Goal: Find specific page/section: Find specific page/section

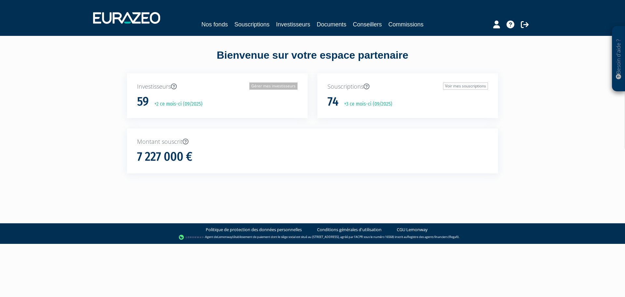
click at [265, 84] on link "Gérer mes investisseurs" at bounding box center [273, 85] width 48 height 7
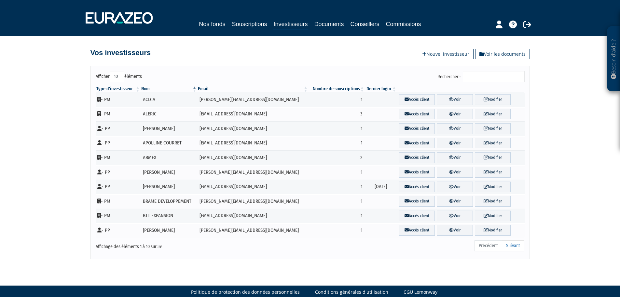
click at [473, 77] on input "Rechercher :" at bounding box center [494, 76] width 62 height 11
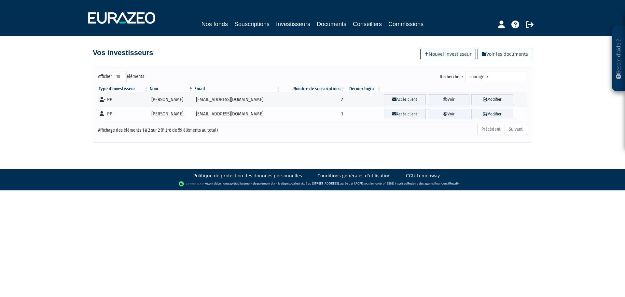
type input "courageux"
click at [448, 115] on link "Voir" at bounding box center [449, 114] width 42 height 11
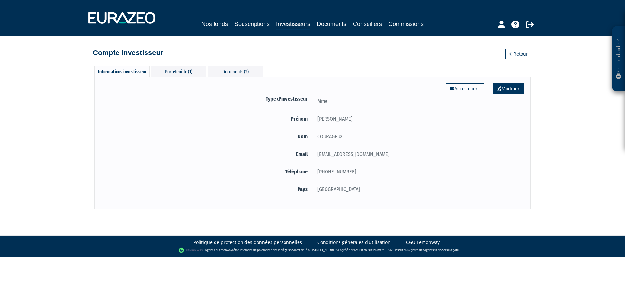
click at [510, 90] on link "Modifier" at bounding box center [508, 88] width 31 height 10
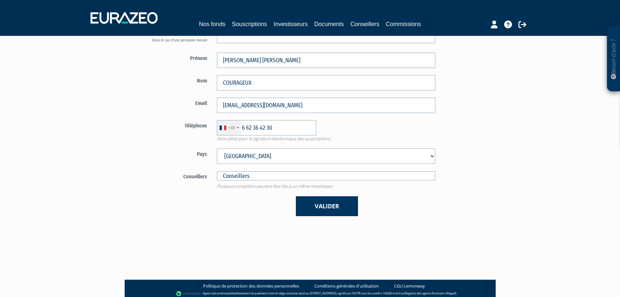
scroll to position [98, 0]
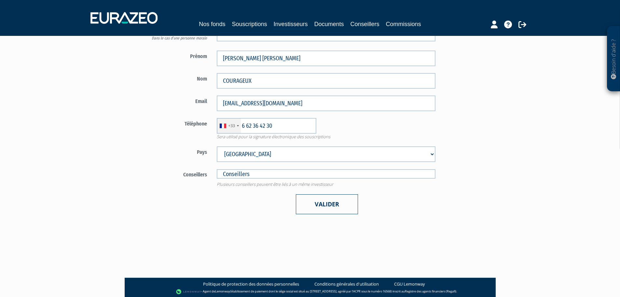
click at [325, 201] on button "Valider" at bounding box center [327, 204] width 62 height 20
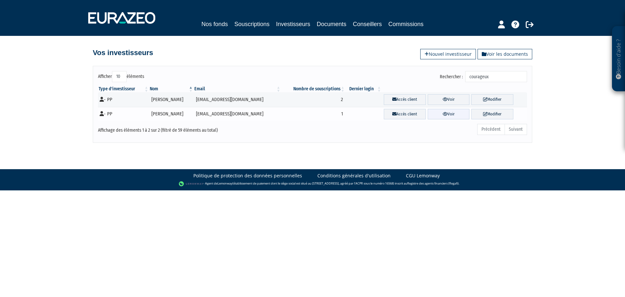
click at [448, 115] on link "Voir" at bounding box center [449, 114] width 42 height 11
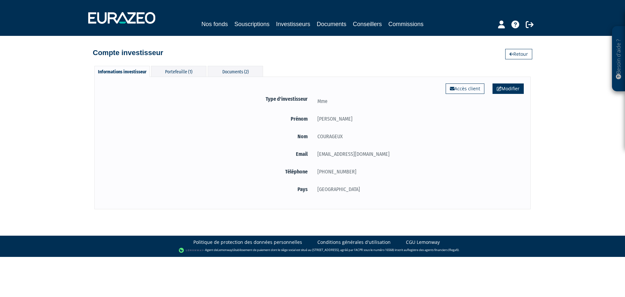
click at [509, 88] on link "Modifier" at bounding box center [508, 88] width 31 height 10
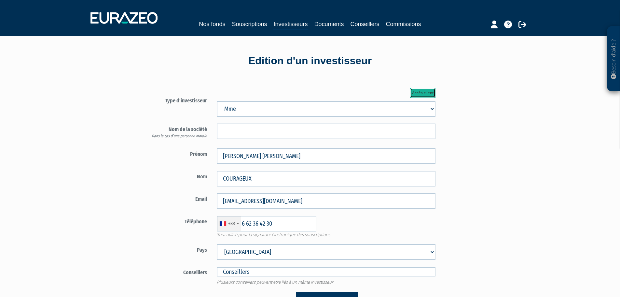
click at [424, 93] on link "Accès client" at bounding box center [422, 93] width 25 height 10
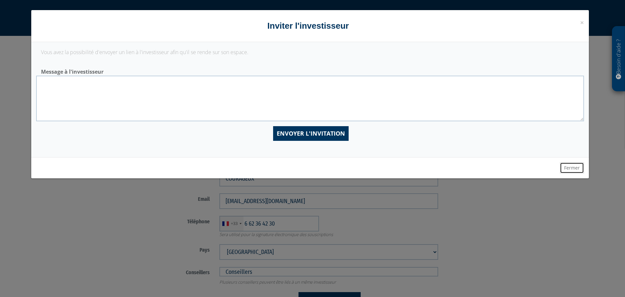
click at [571, 166] on button "Fermer" at bounding box center [572, 167] width 24 height 11
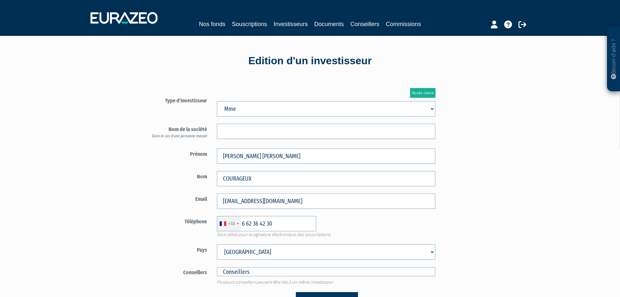
drag, startPoint x: 535, startPoint y: 197, endPoint x: 480, endPoint y: 125, distance: 90.9
click at [535, 197] on div "Besoin d'aide ? × J'ai besoin d'aide Si vous avez une question à propos du fonc…" at bounding box center [310, 198] width 620 height 396
click at [254, 25] on link "Souscriptions" at bounding box center [249, 24] width 35 height 9
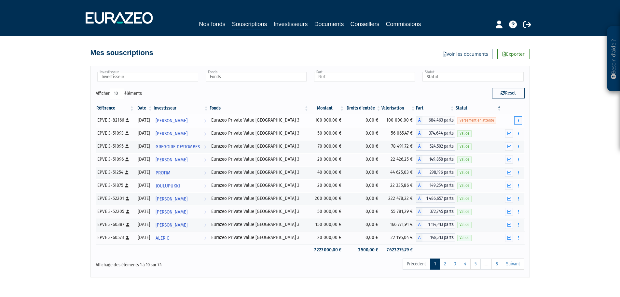
click at [516, 120] on button "button" at bounding box center [519, 120] width 8 height 8
click at [188, 122] on span "[PERSON_NAME]" at bounding box center [172, 121] width 32 height 12
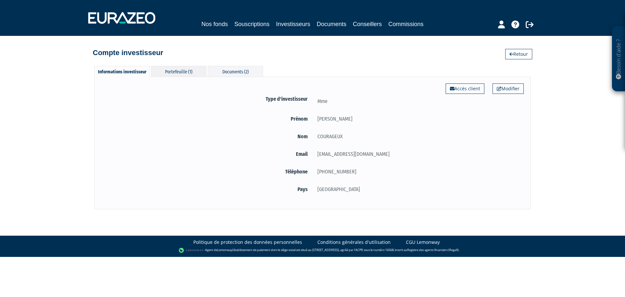
click at [182, 71] on div "Portefeuille (1)" at bounding box center [178, 71] width 55 height 11
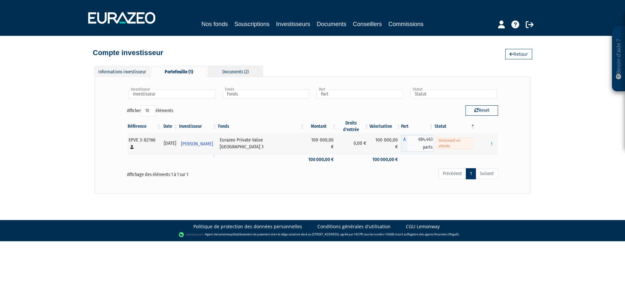
click at [234, 71] on div "Documents (2)" at bounding box center [235, 71] width 55 height 11
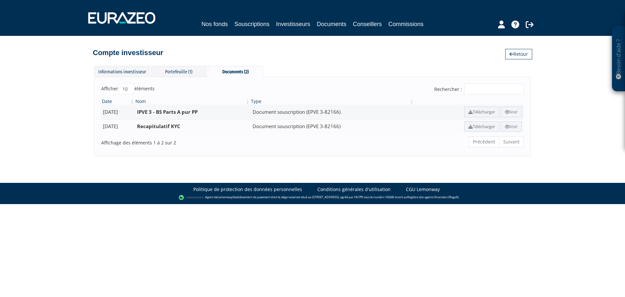
drag, startPoint x: 396, startPoint y: 147, endPoint x: 461, endPoint y: 140, distance: 65.1
click at [401, 147] on div "Précédent Suivant" at bounding box center [402, 142] width 243 height 14
click at [513, 111] on link "Voir" at bounding box center [511, 112] width 21 height 11
